Goal: Check status

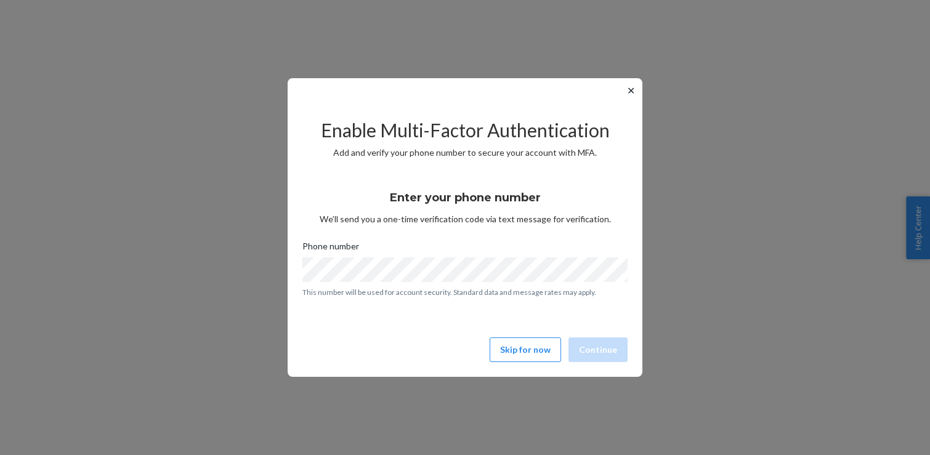
click at [631, 91] on button "✕" at bounding box center [631, 90] width 13 height 15
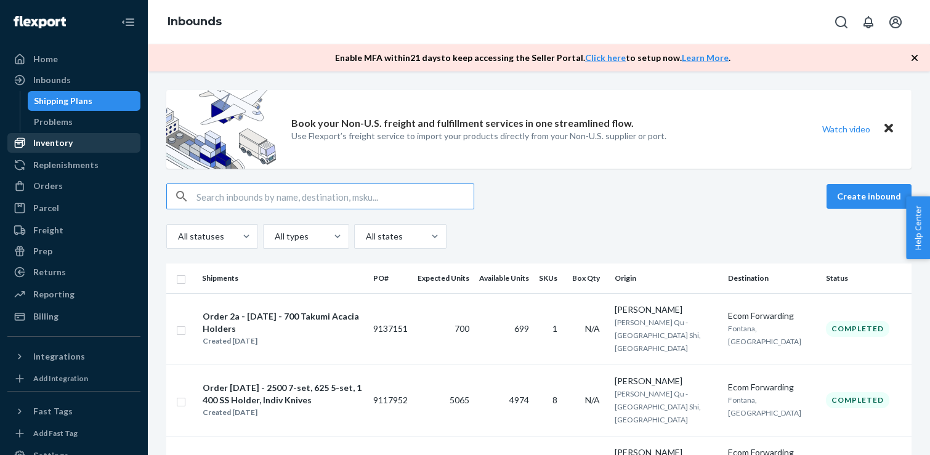
click at [108, 151] on div "Inventory" at bounding box center [74, 142] width 131 height 17
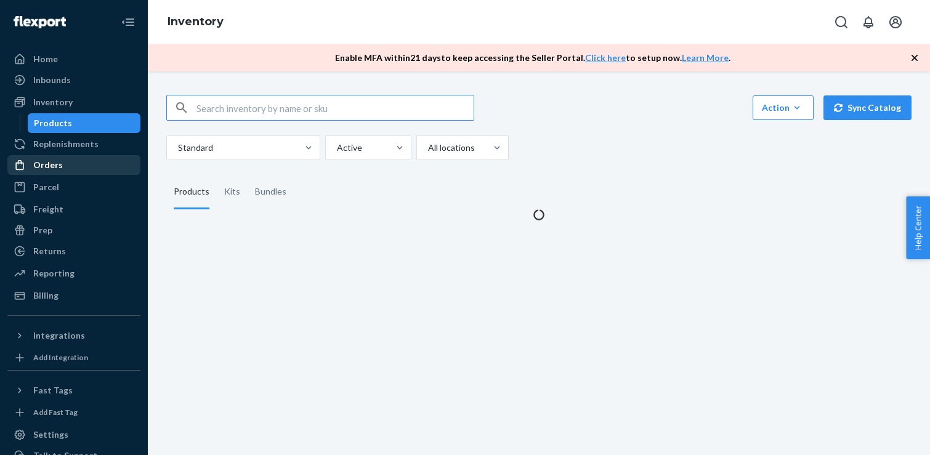
click at [96, 169] on div "Orders" at bounding box center [74, 164] width 131 height 17
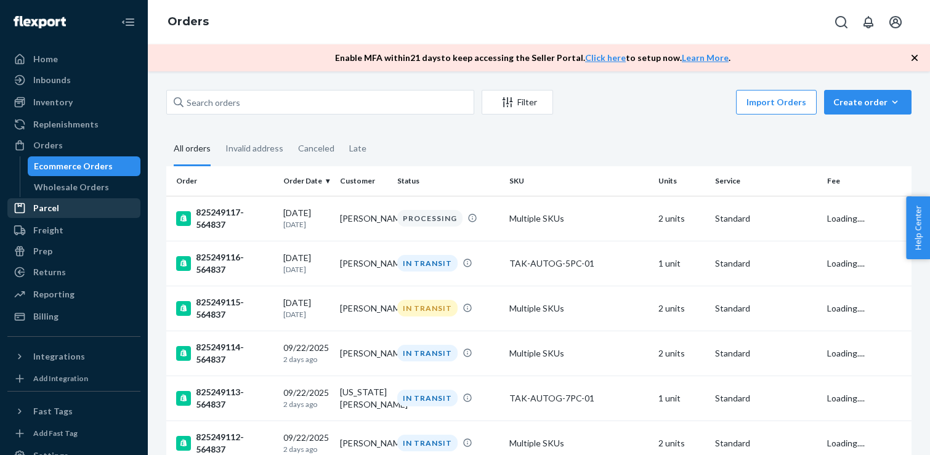
click at [86, 212] on div "Parcel" at bounding box center [74, 208] width 131 height 17
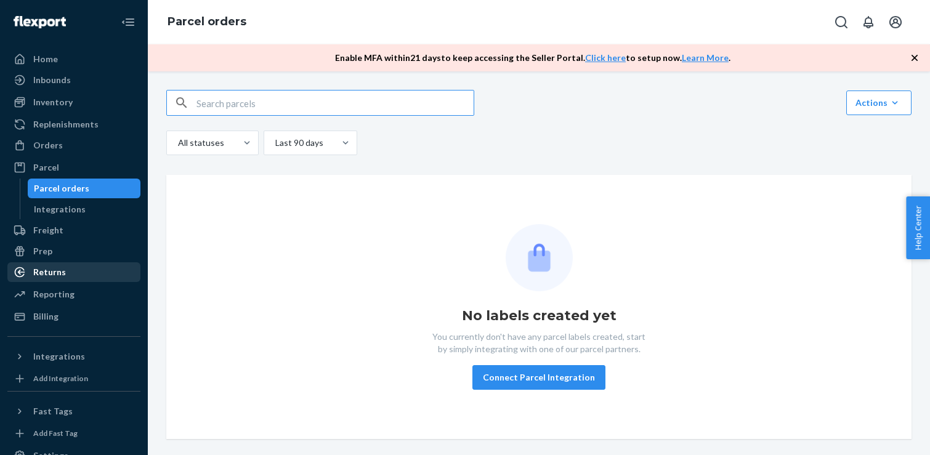
click at [77, 278] on div "Returns" at bounding box center [74, 272] width 131 height 17
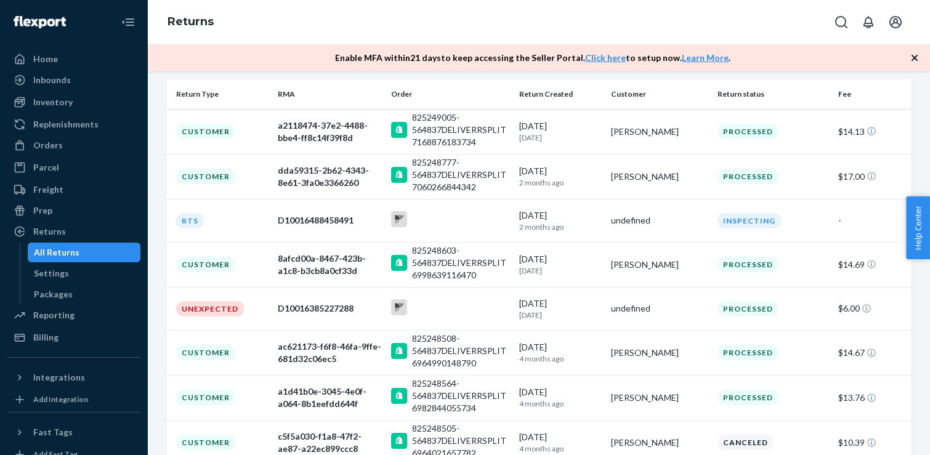
scroll to position [161, 0]
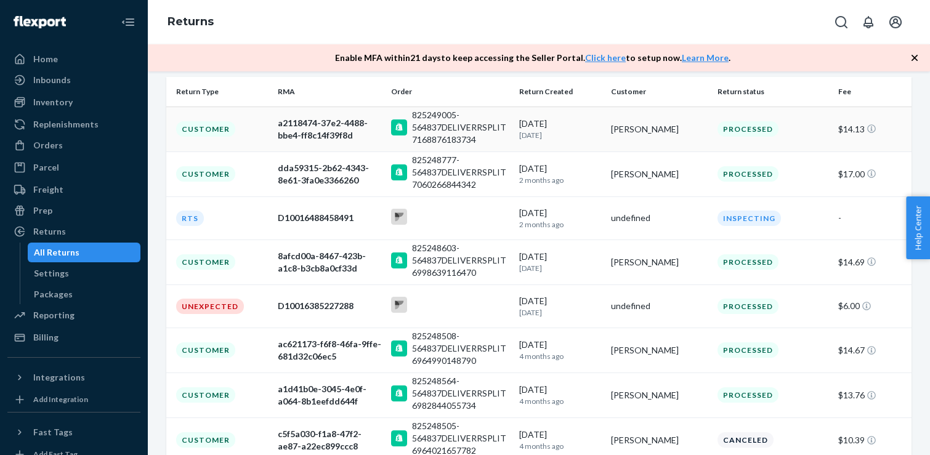
click at [498, 120] on div "825249005-564837DELIVERRSPLIT7168876183734" at bounding box center [460, 127] width 97 height 37
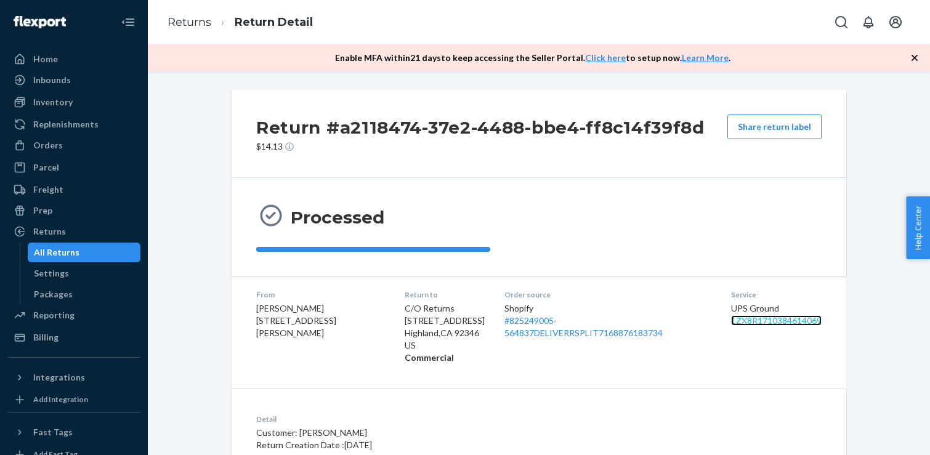
click at [774, 325] on link "1ZX8R1710384614069" at bounding box center [776, 320] width 91 height 10
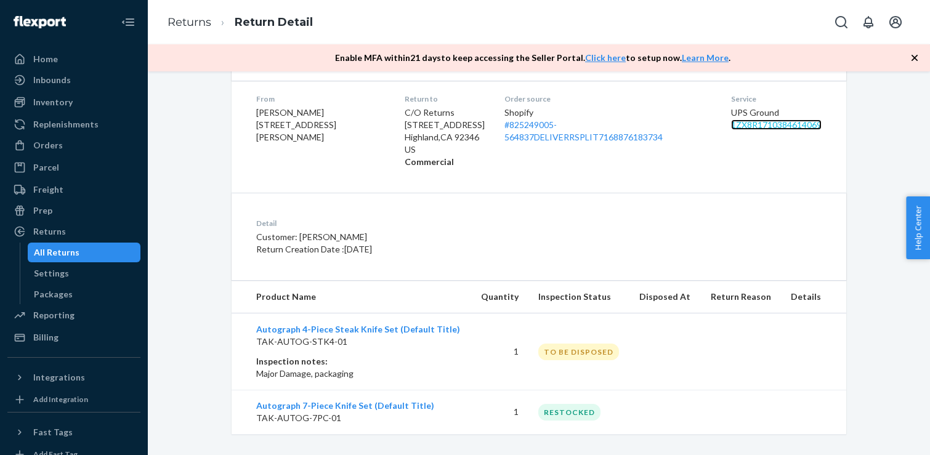
scroll to position [206, 0]
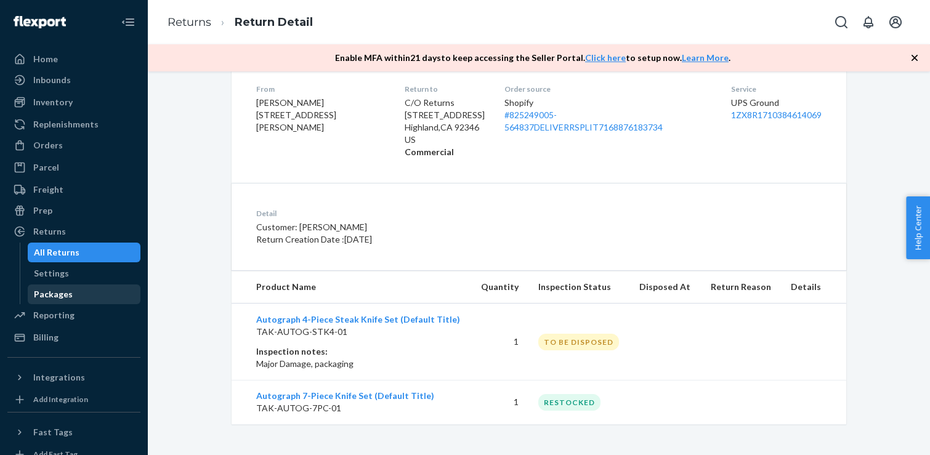
click at [83, 300] on div "Packages" at bounding box center [84, 294] width 111 height 17
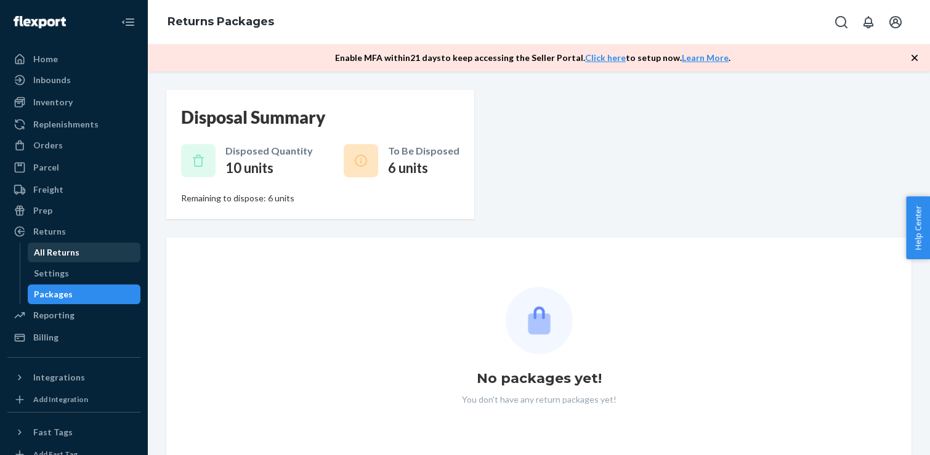
click at [88, 256] on div "All Returns" at bounding box center [84, 252] width 111 height 17
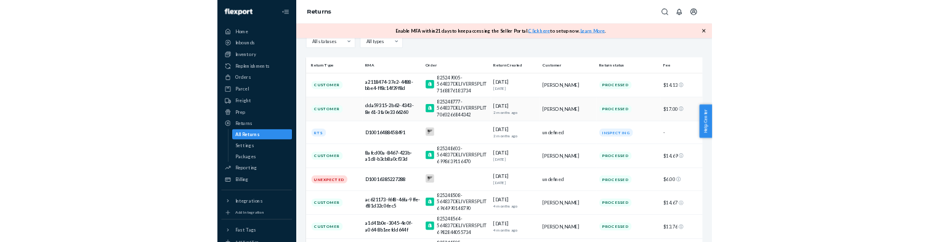
scroll to position [135, 0]
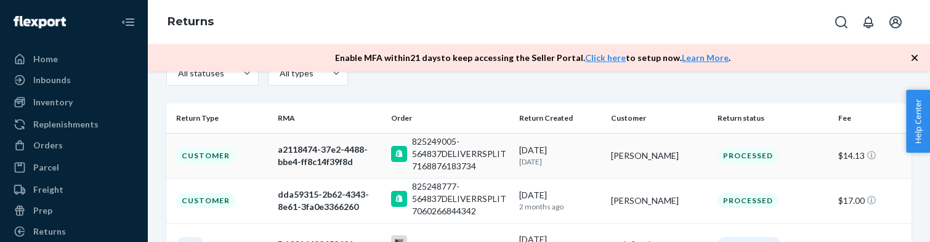
click at [310, 159] on div "a2118474-37e2-4488-bbe4-ff8c14f39f8d" at bounding box center [329, 156] width 103 height 25
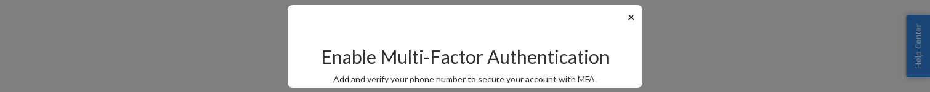
click at [633, 15] on button "✕" at bounding box center [631, 17] width 13 height 15
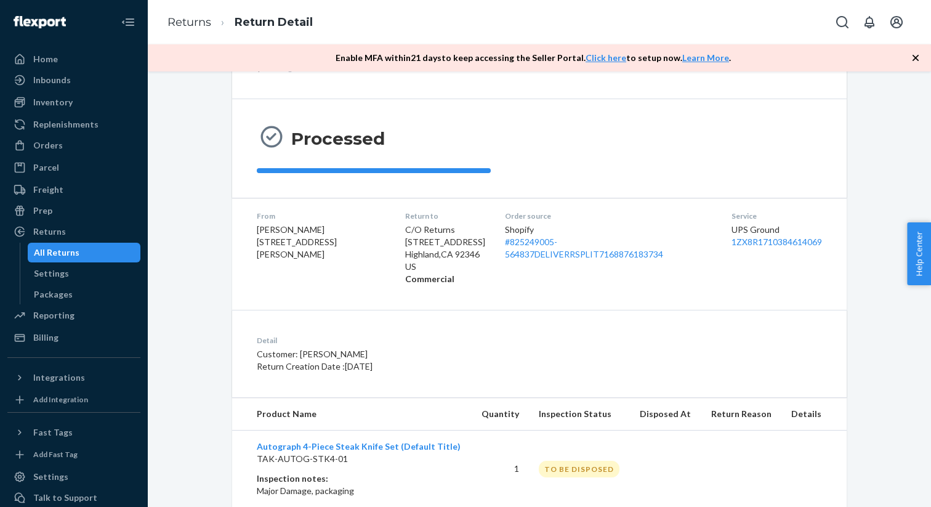
scroll to position [154, 0]
